Goal: Task Accomplishment & Management: Use online tool/utility

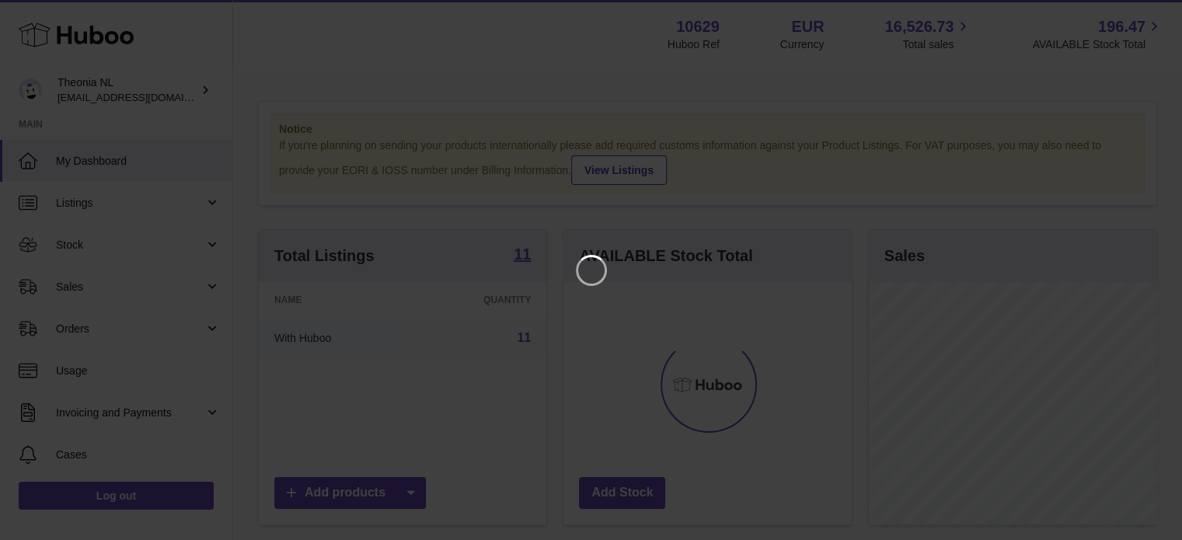
scroll to position [242, 291]
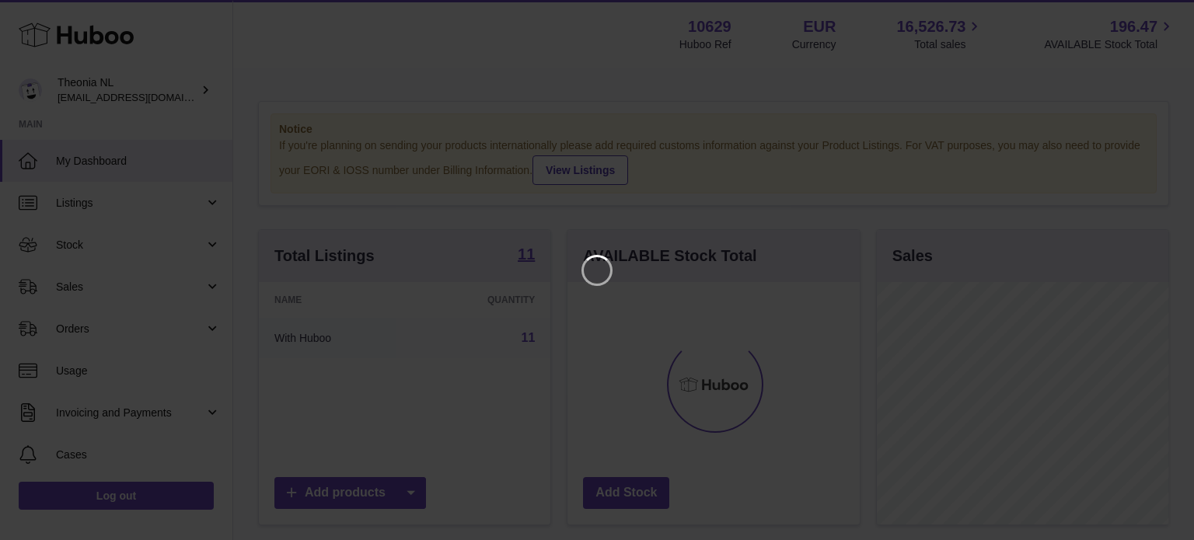
click at [167, 249] on iframe at bounding box center [596, 270] width 1131 height 478
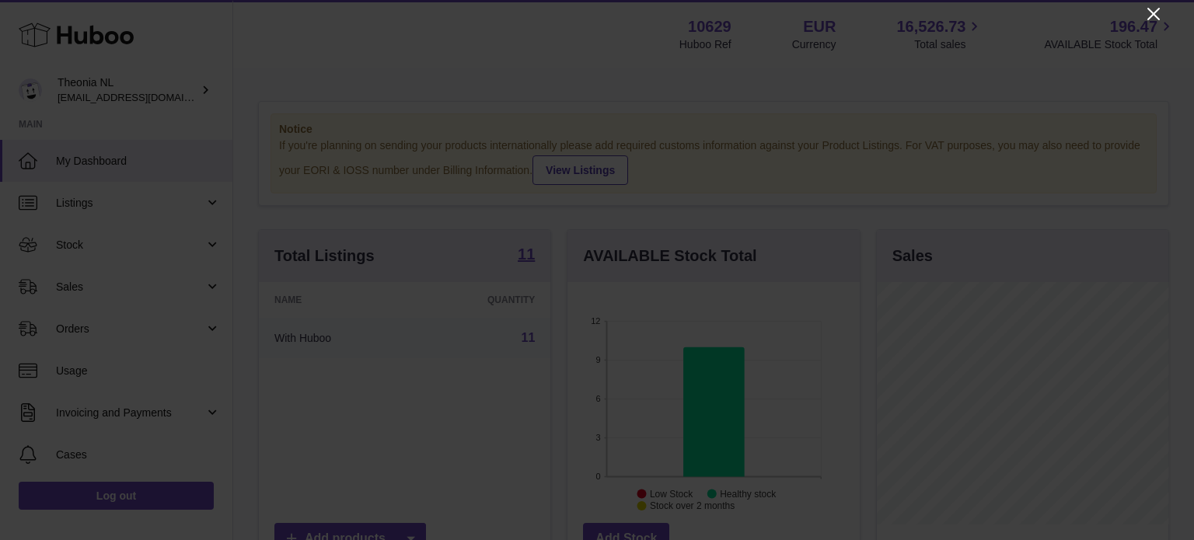
click at [1157, 18] on icon "Close" at bounding box center [1153, 14] width 12 height 12
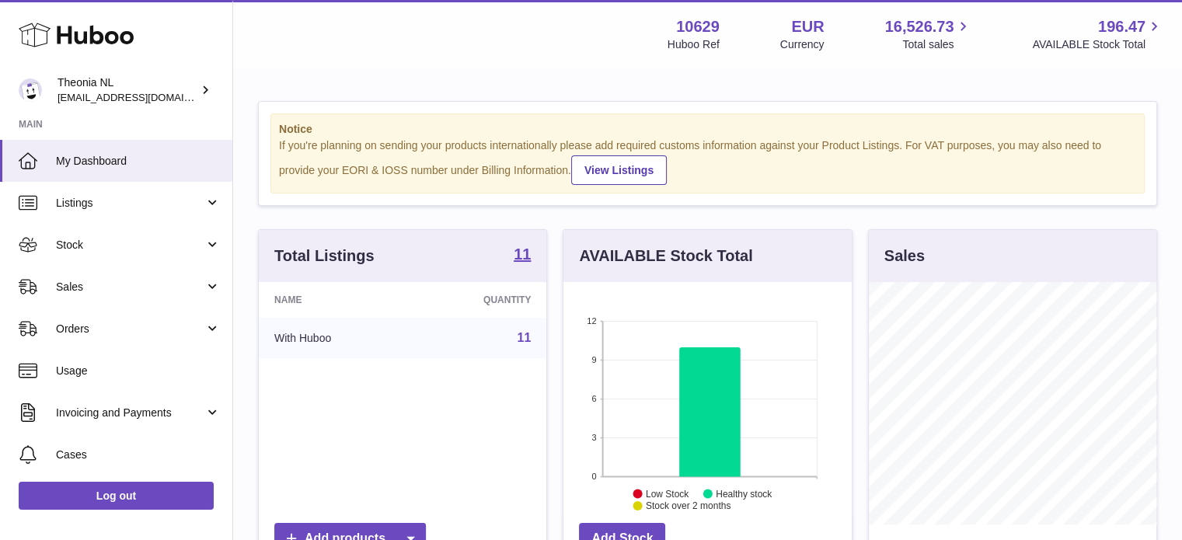
scroll to position [776860, 776814]
click at [158, 291] on span "Sales" at bounding box center [130, 287] width 148 height 15
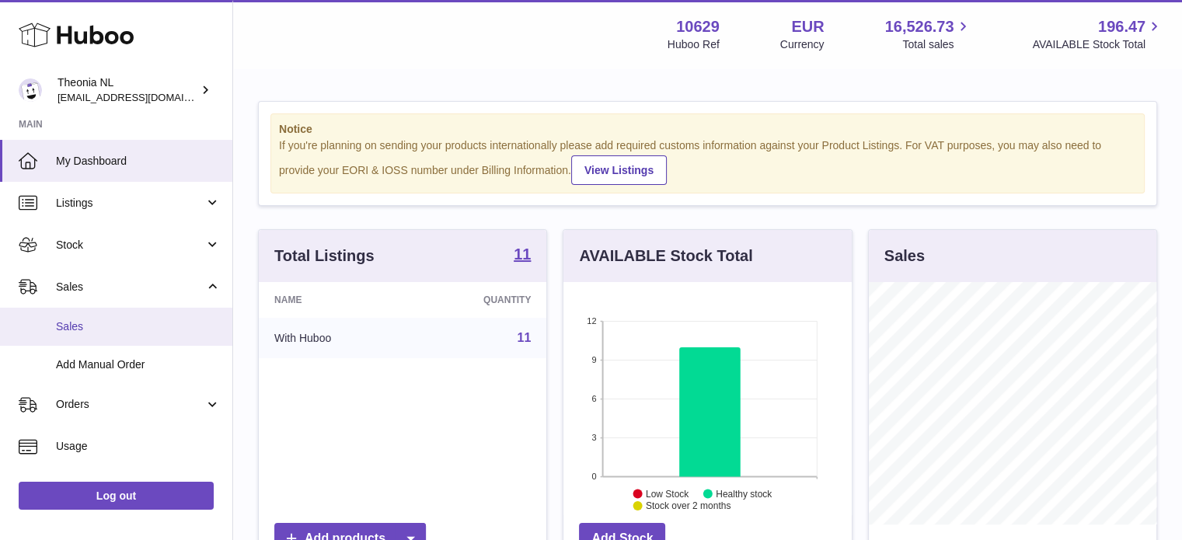
click at [137, 322] on span "Sales" at bounding box center [138, 326] width 165 height 15
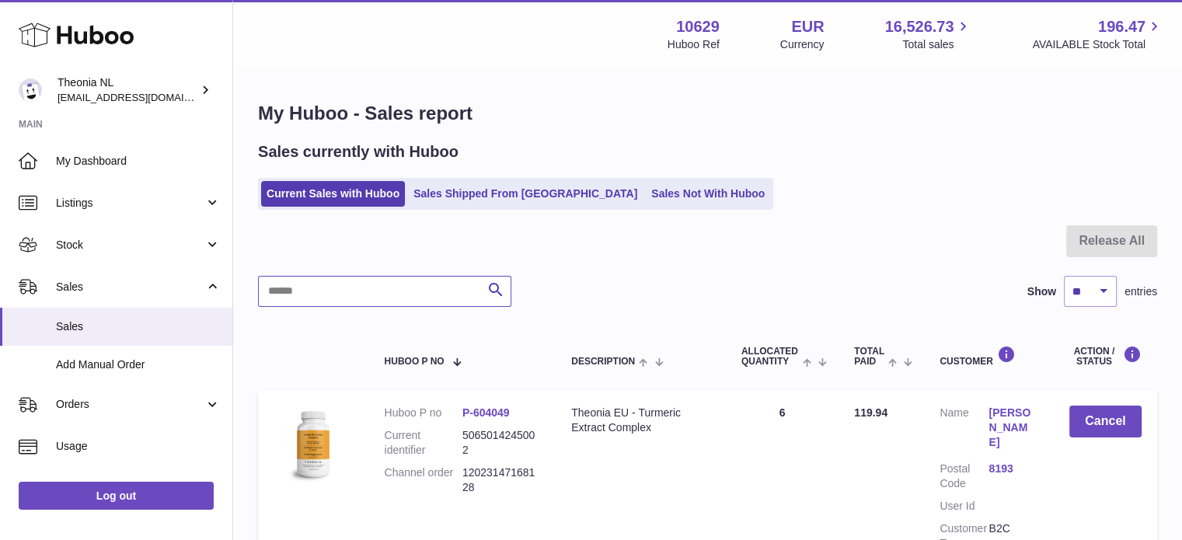
click at [432, 279] on input "text" at bounding box center [384, 291] width 253 height 31
paste input "**********"
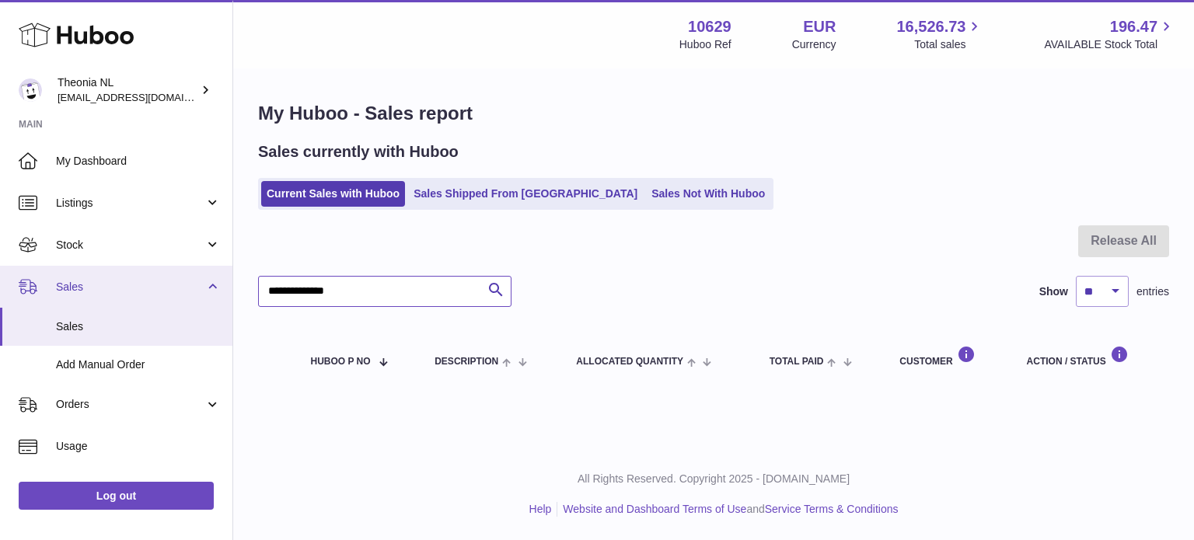
drag, startPoint x: 470, startPoint y: 286, endPoint x: 222, endPoint y: 288, distance: 247.9
click at [224, 288] on div "Huboo Theonia NL info@wholesomegoods.eu Main My Dashboard Listings Not with Hub…" at bounding box center [597, 270] width 1194 height 540
paste input "*"
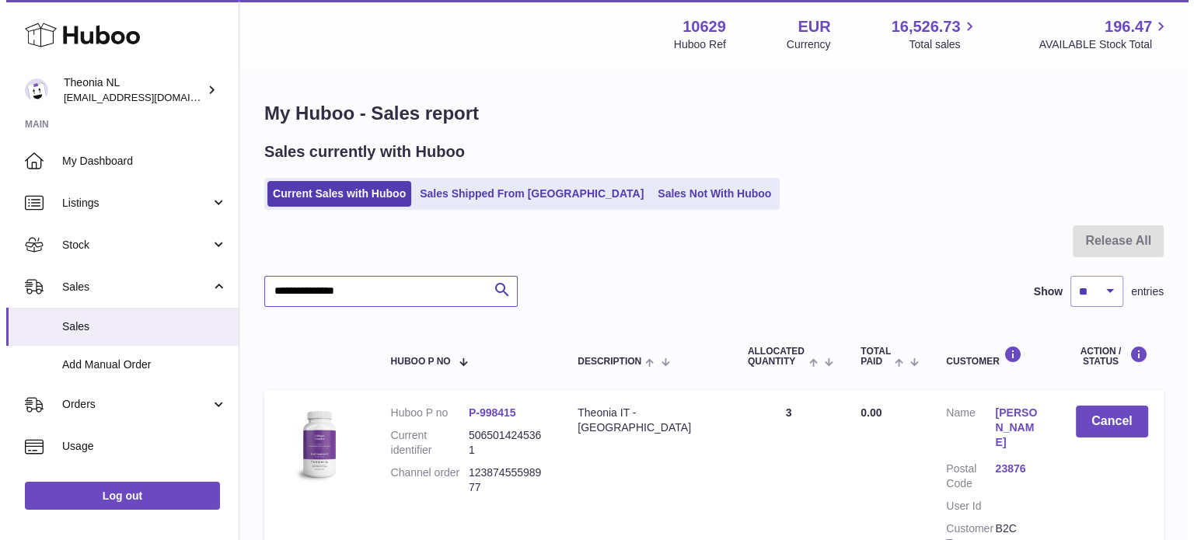
scroll to position [148, 0]
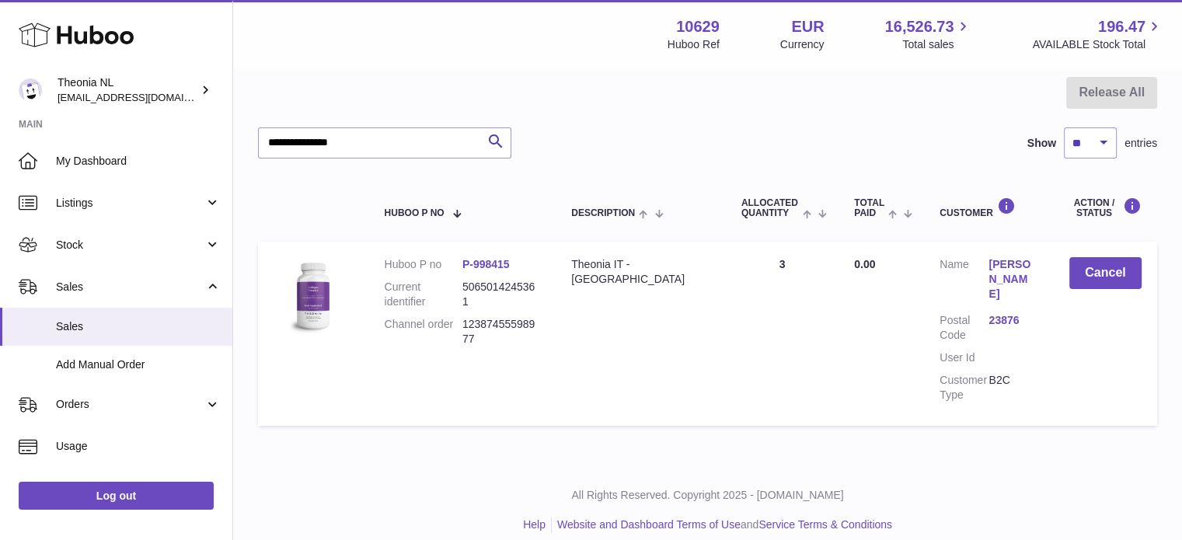
click at [998, 313] on link "23876" at bounding box center [1012, 320] width 49 height 15
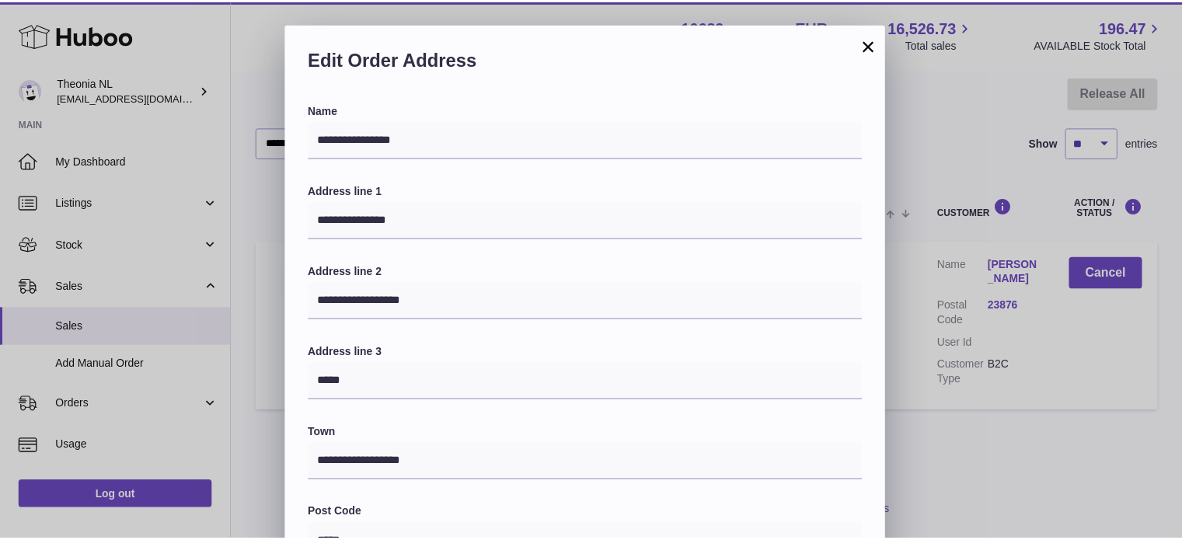
scroll to position [438, 0]
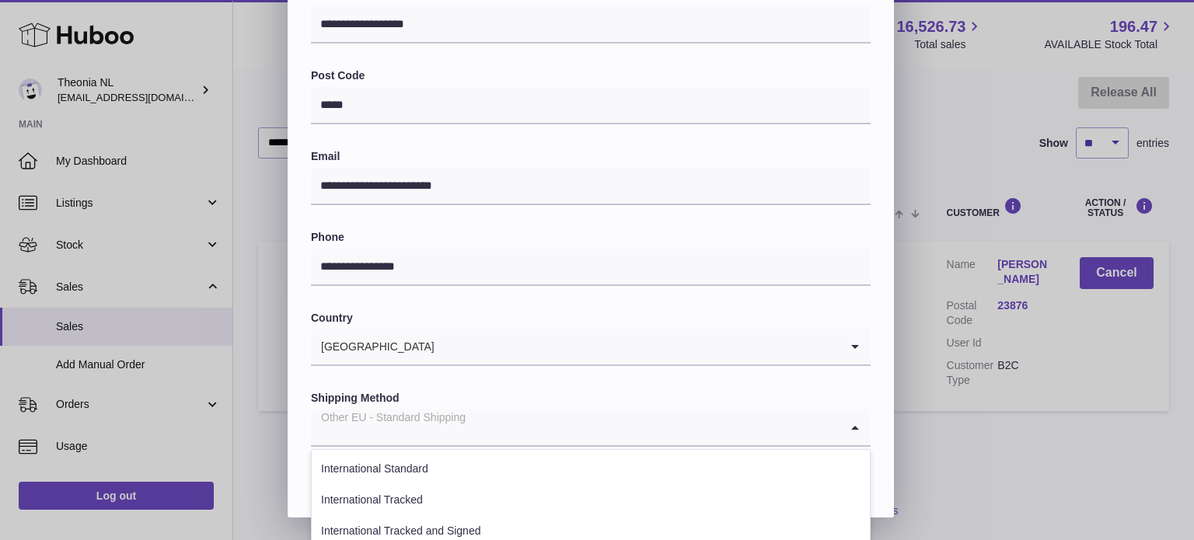
click at [485, 443] on input "Search for option" at bounding box center [575, 428] width 528 height 36
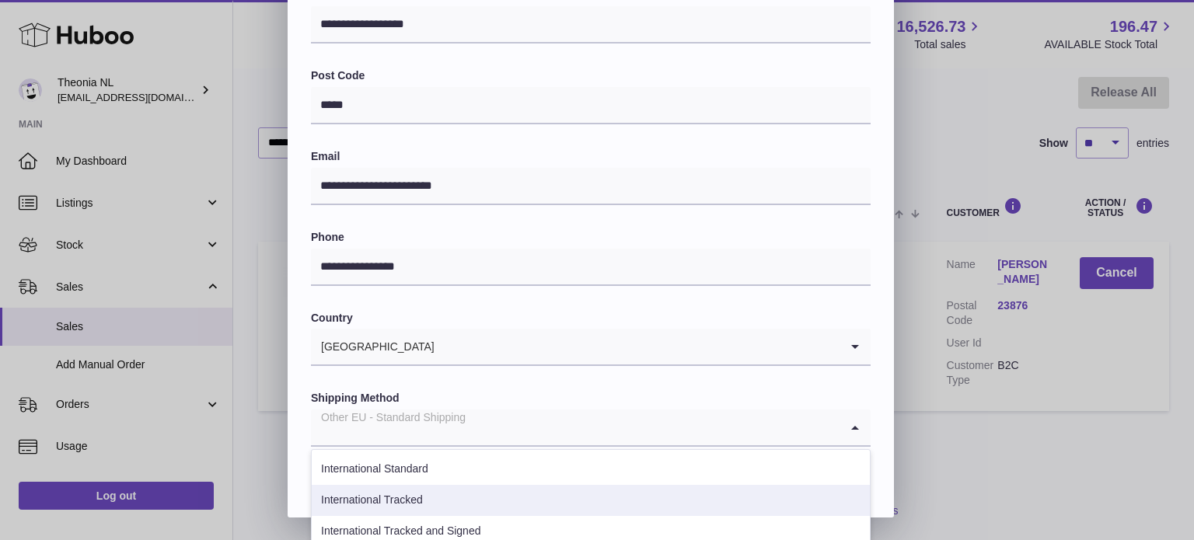
click at [430, 490] on li "International Tracked" at bounding box center [591, 500] width 558 height 31
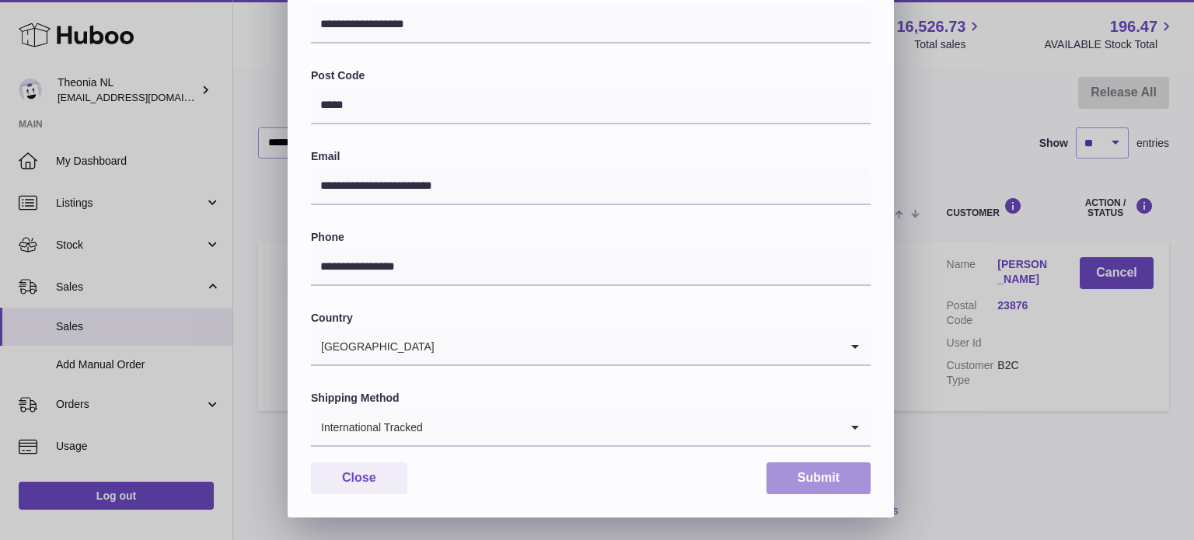
click at [769, 469] on button "Submit" at bounding box center [818, 478] width 104 height 32
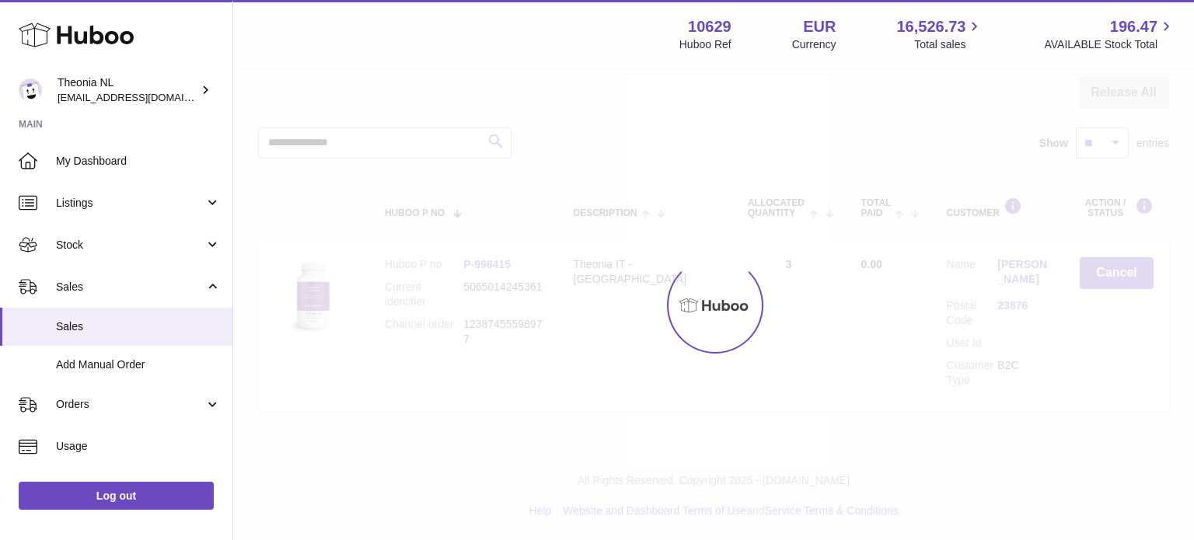
scroll to position [0, 0]
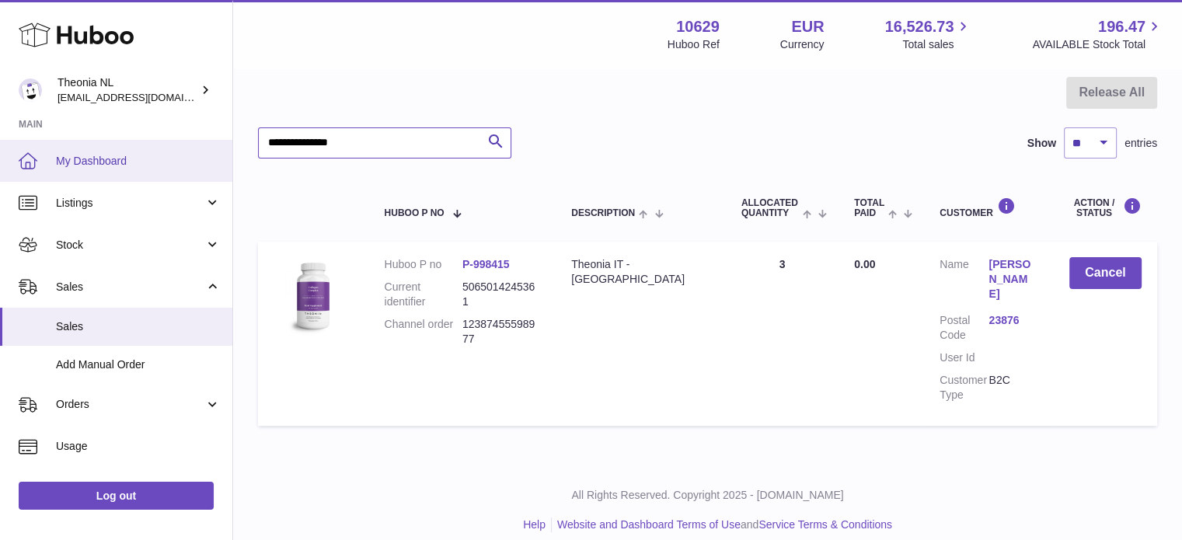
drag, startPoint x: 392, startPoint y: 148, endPoint x: 193, endPoint y: 145, distance: 199.0
click at [190, 148] on div "Huboo Theonia NL info@wholesomegoods.eu Main My Dashboard Listings Not with Hub…" at bounding box center [591, 204] width 1182 height 704
paste input "text"
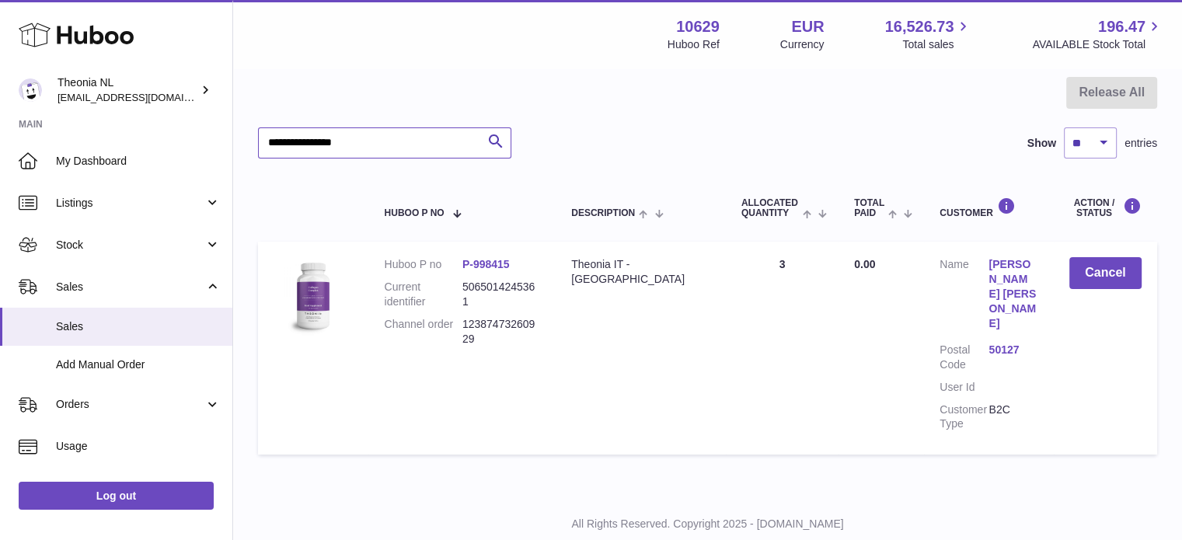
type input "**********"
click at [999, 343] on link "50127" at bounding box center [1012, 350] width 49 height 15
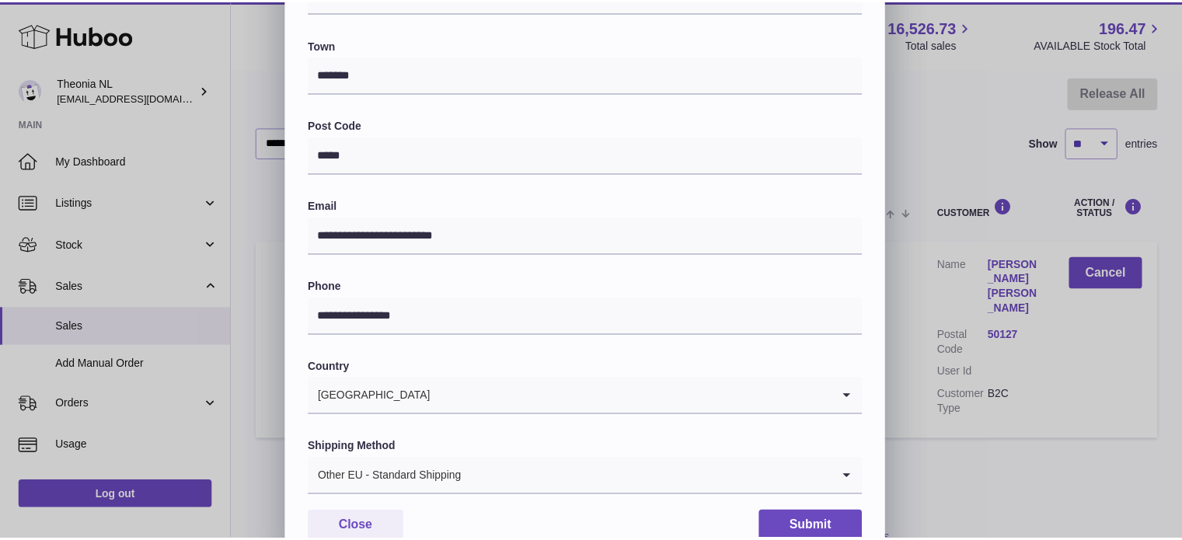
scroll to position [438, 0]
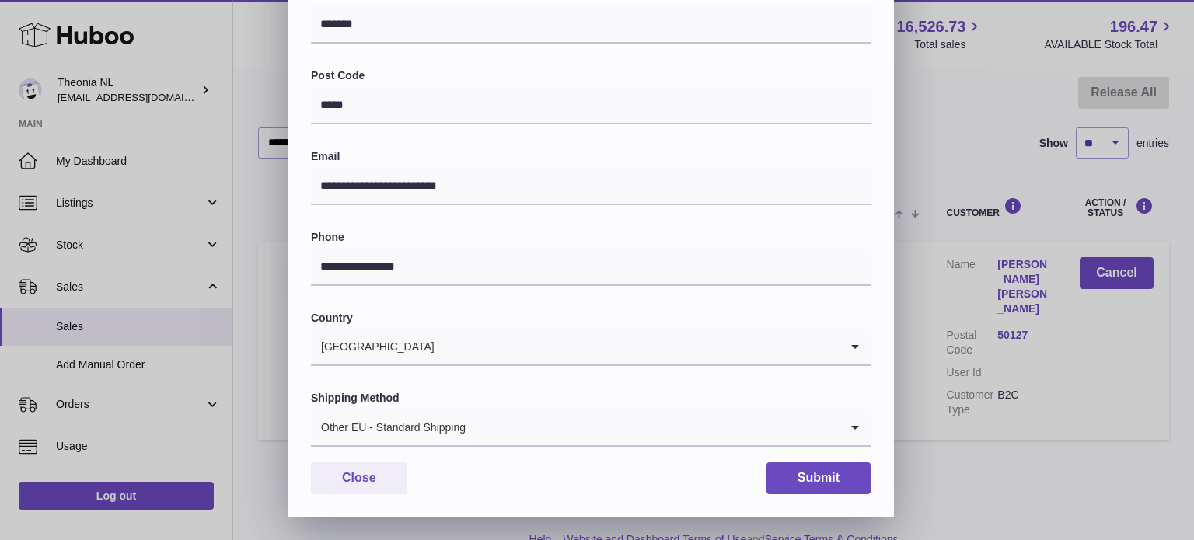
click at [432, 418] on div "Other EU - Standard Shipping" at bounding box center [575, 428] width 528 height 36
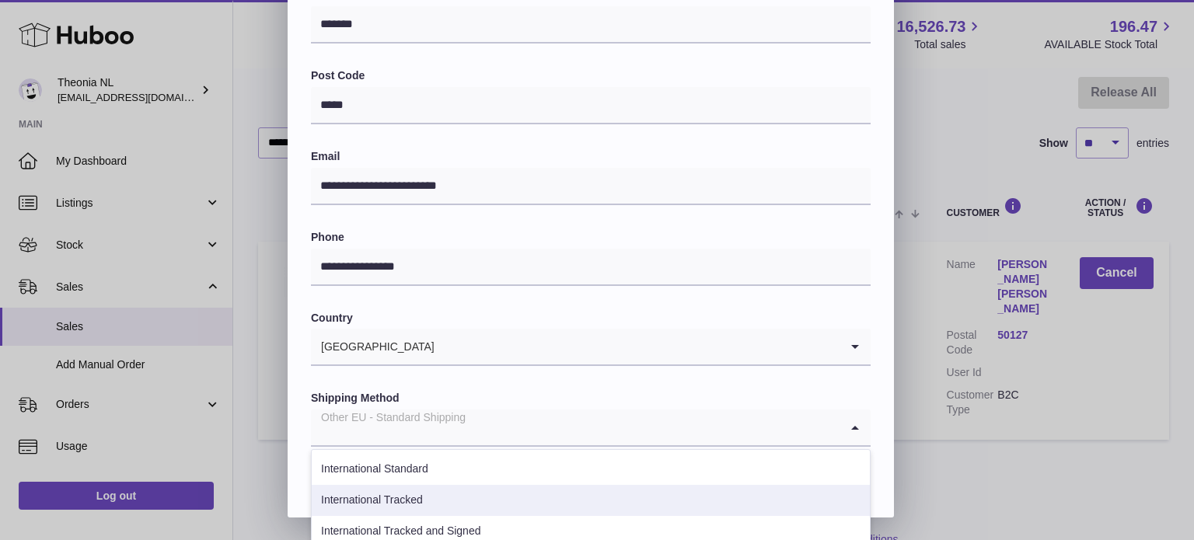
click at [433, 493] on li "International Tracked" at bounding box center [591, 500] width 558 height 31
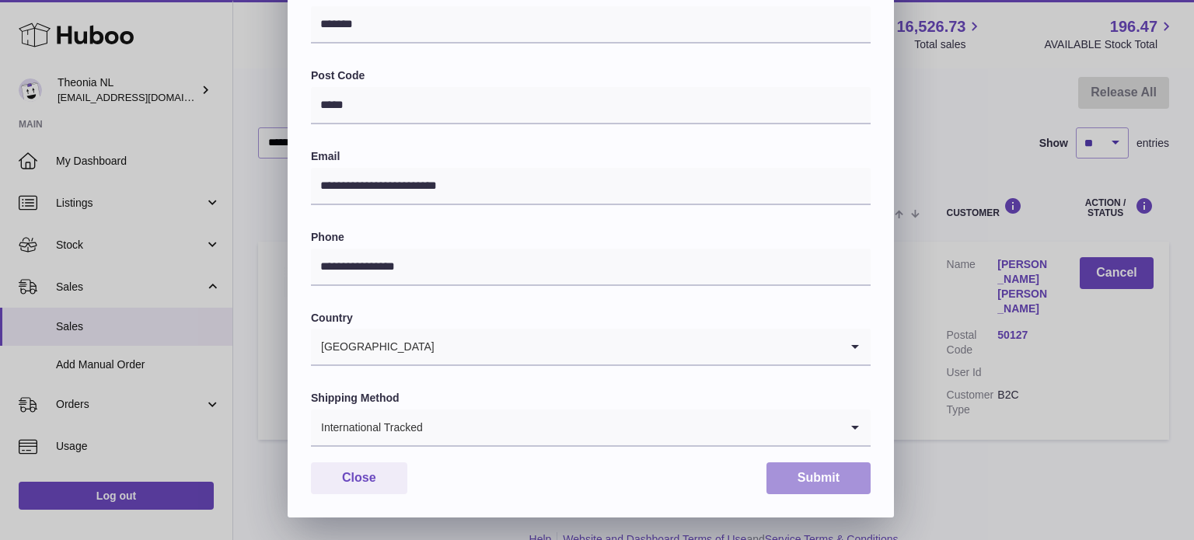
click at [807, 479] on button "Submit" at bounding box center [818, 478] width 104 height 32
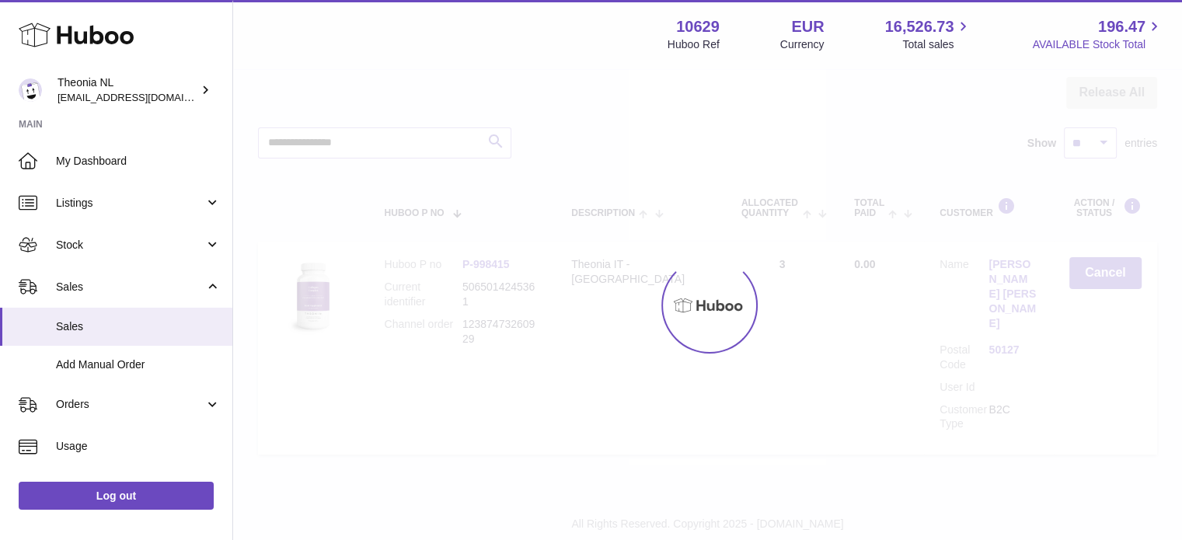
scroll to position [0, 0]
